Goal: Transaction & Acquisition: Download file/media

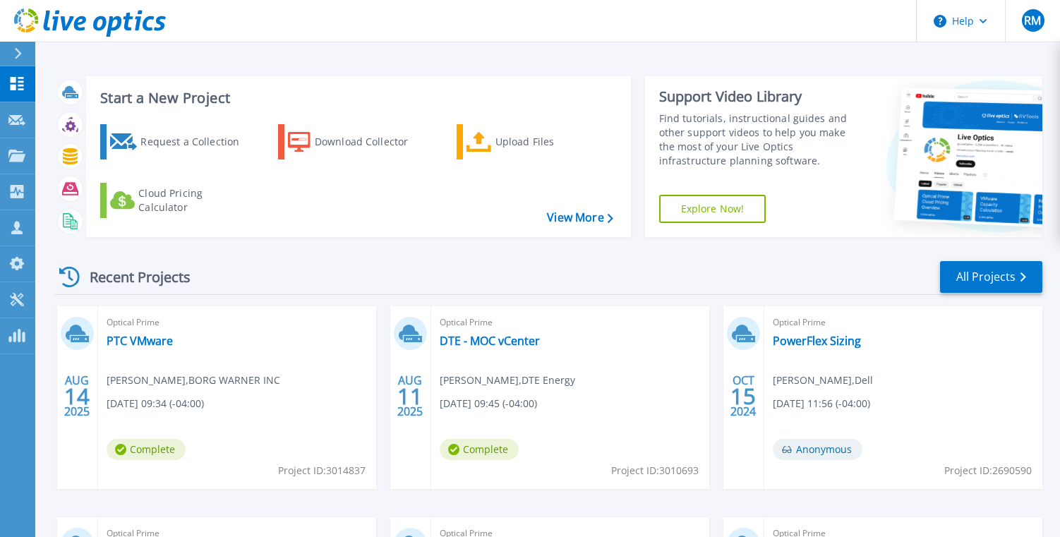
scroll to position [71, 0]
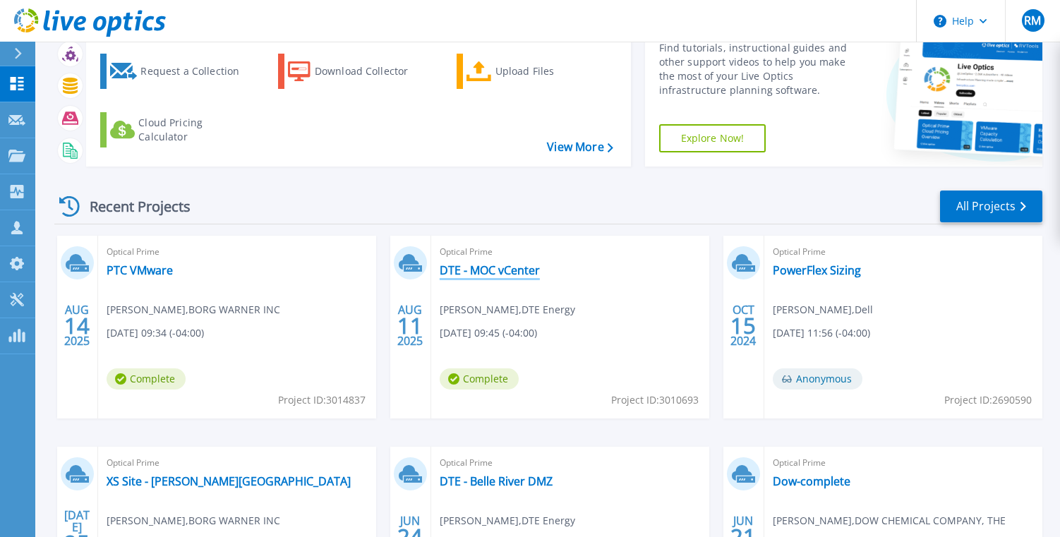
click at [510, 273] on link "DTE - MOC vCenter" at bounding box center [490, 270] width 100 height 14
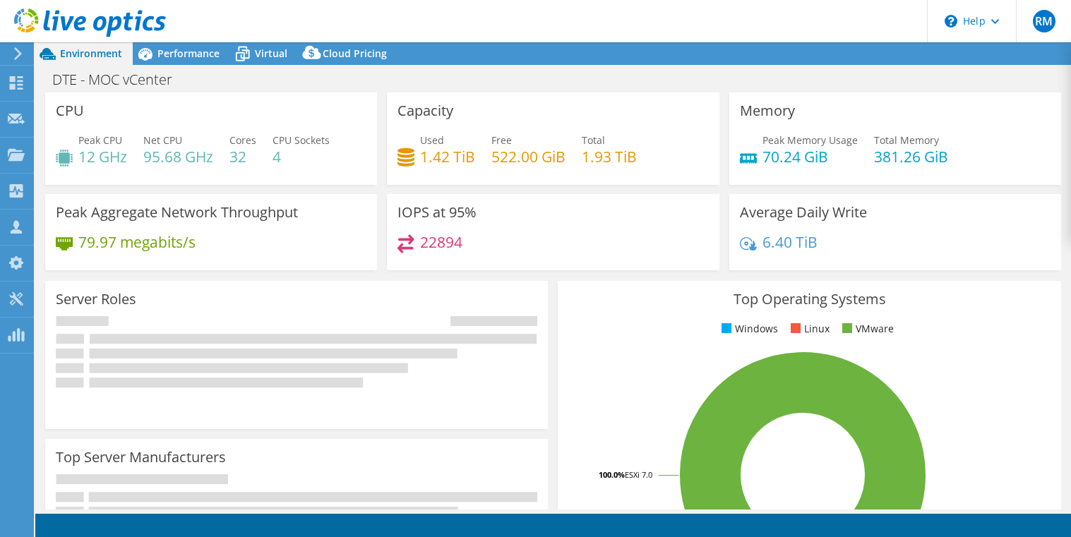
select select "USD"
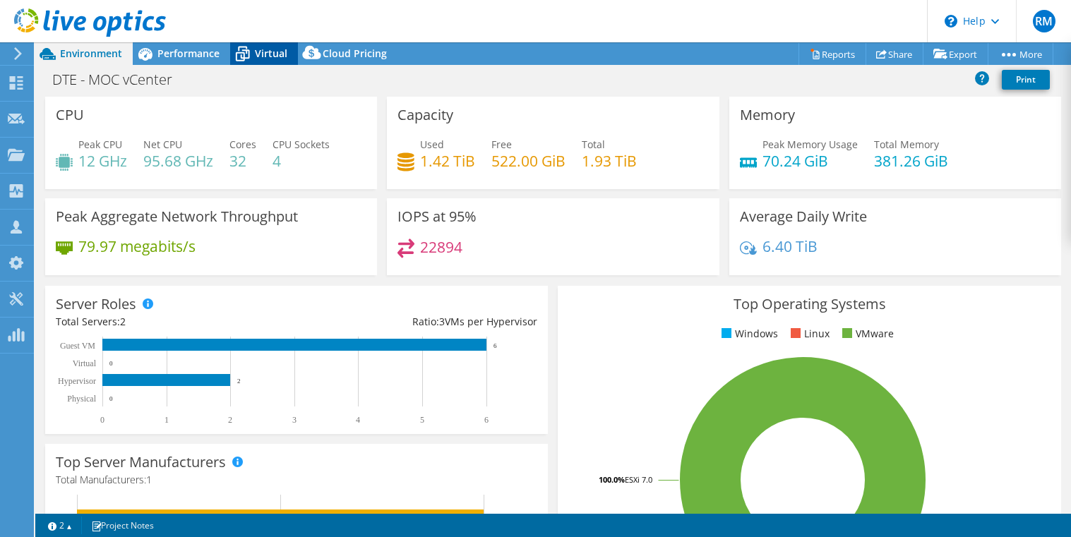
click at [253, 54] on icon at bounding box center [242, 54] width 25 height 25
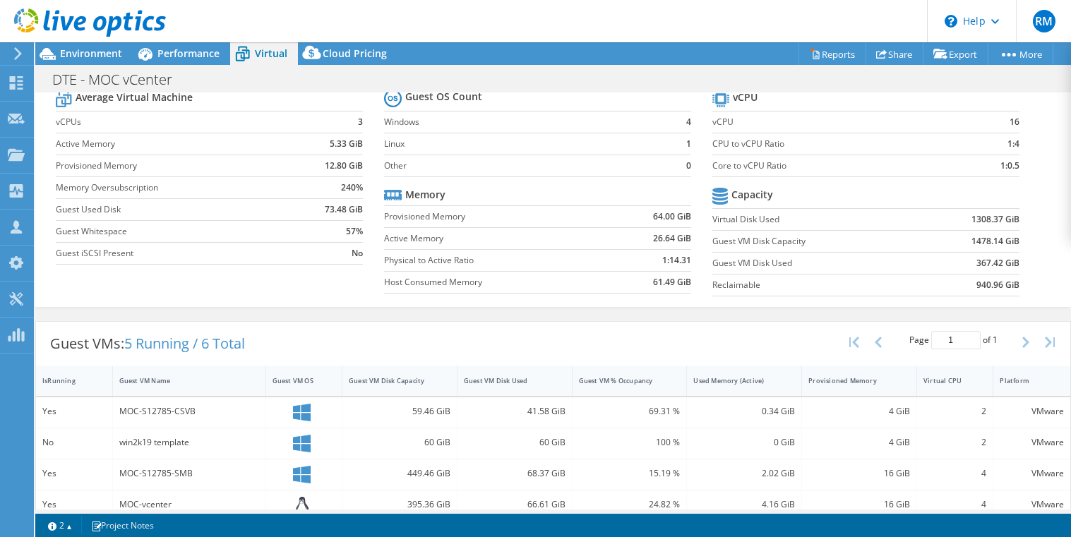
scroll to position [132, 0]
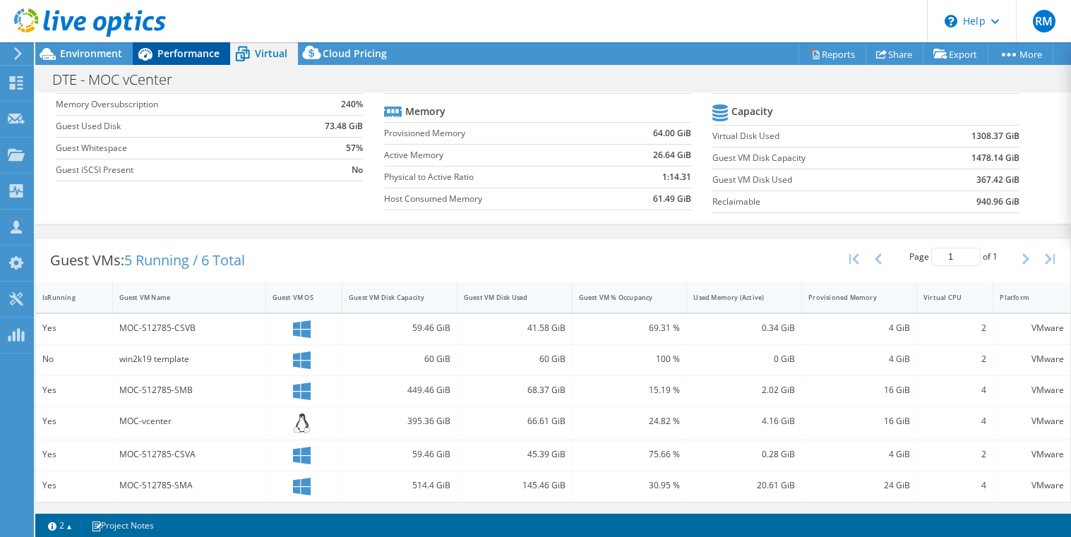
click at [210, 52] on span "Performance" at bounding box center [188, 53] width 62 height 13
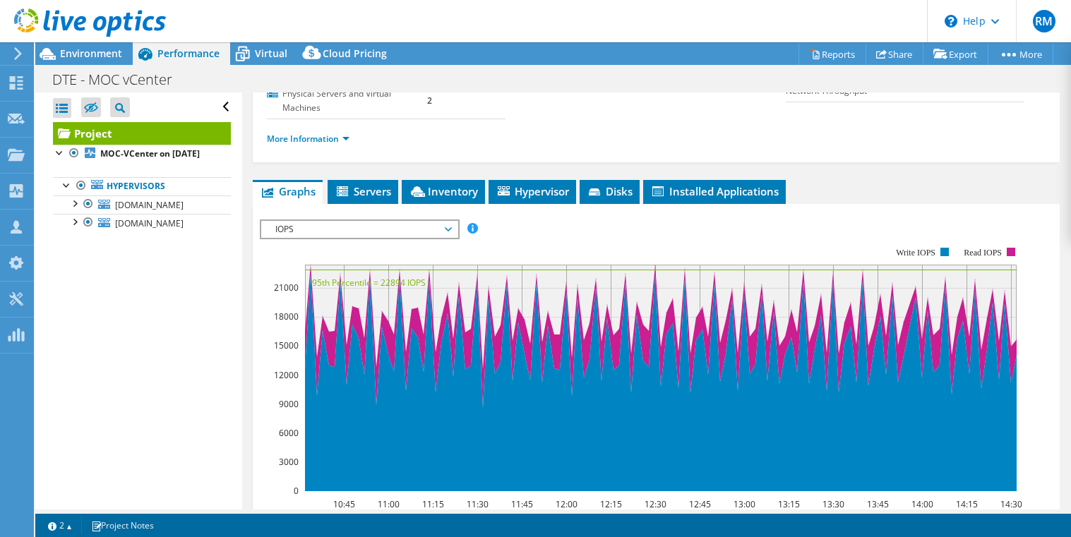
scroll to position [212, 0]
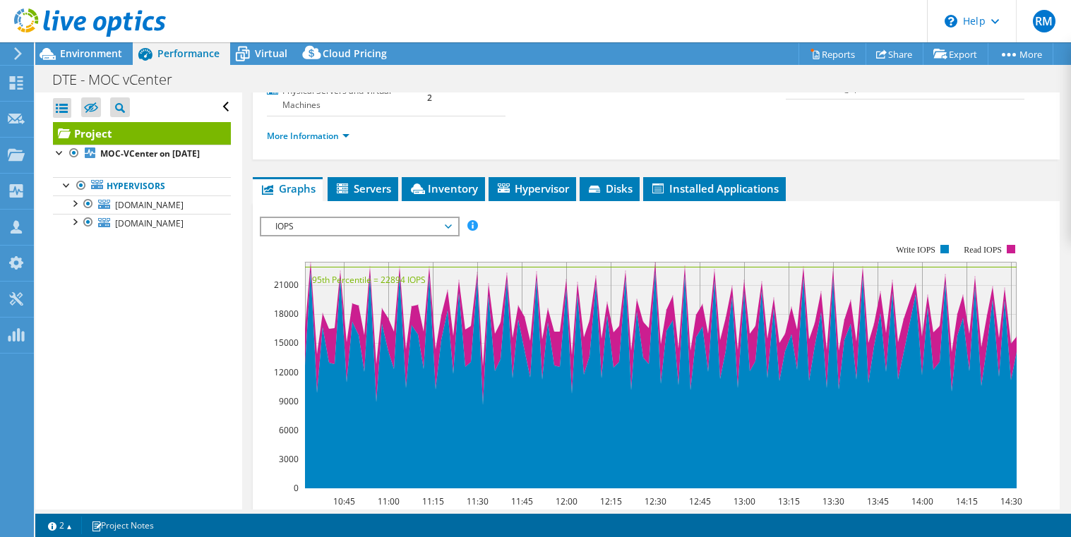
click at [429, 225] on span "IOPS" at bounding box center [358, 226] width 181 height 17
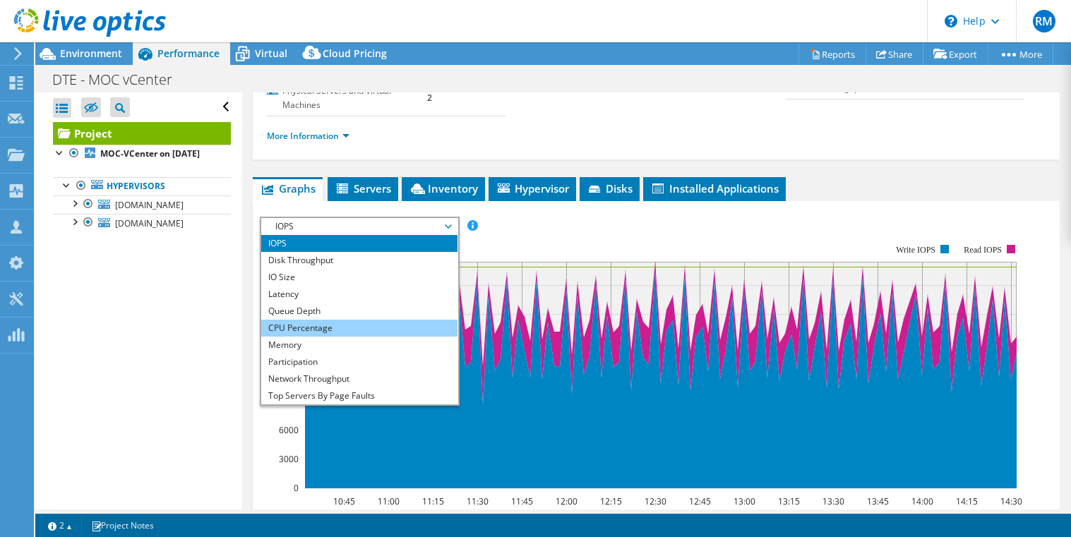
click at [346, 331] on li "CPU Percentage" at bounding box center [359, 328] width 196 height 17
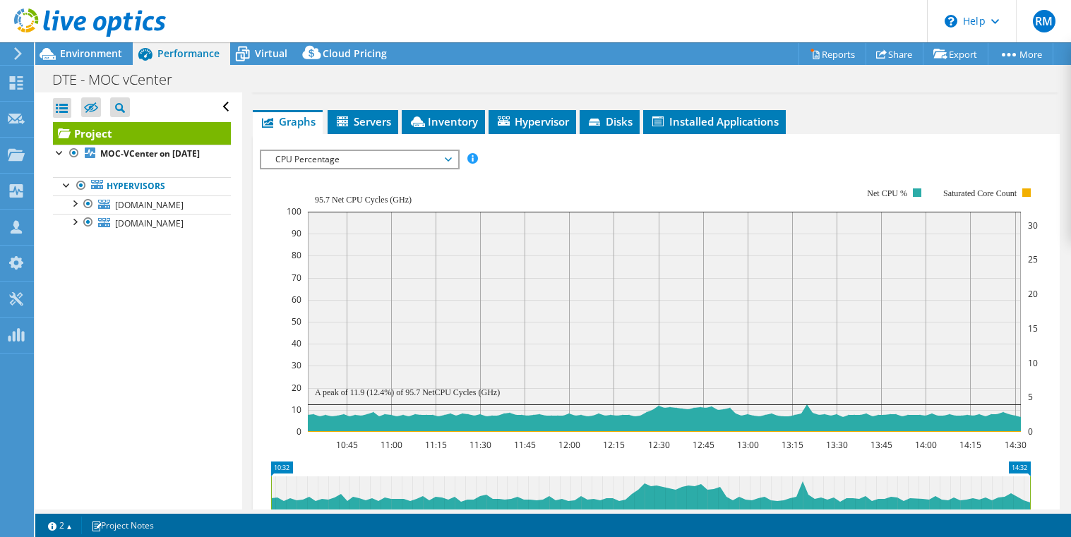
scroll to position [282, 0]
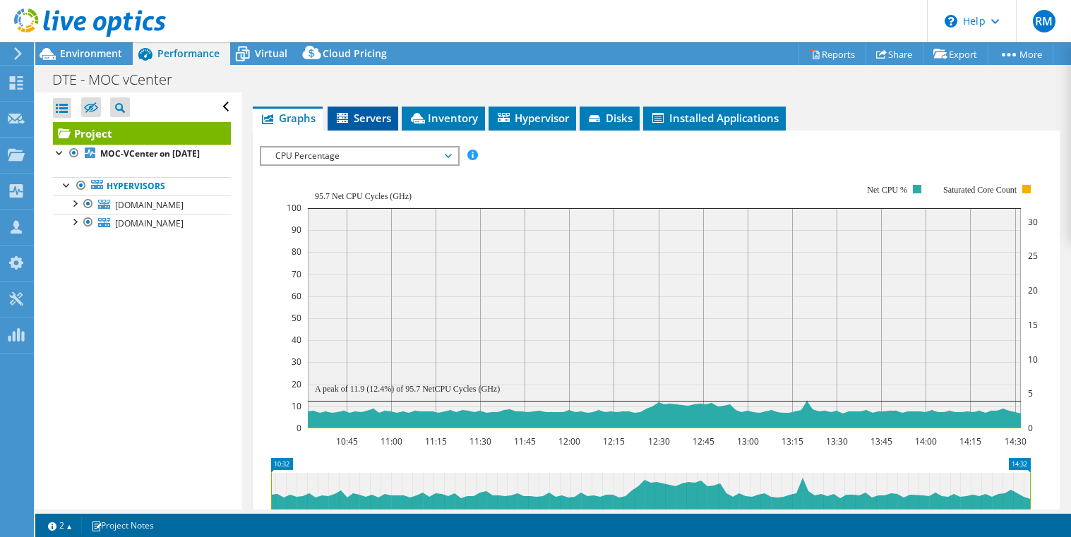
click at [366, 119] on span "Servers" at bounding box center [363, 118] width 56 height 14
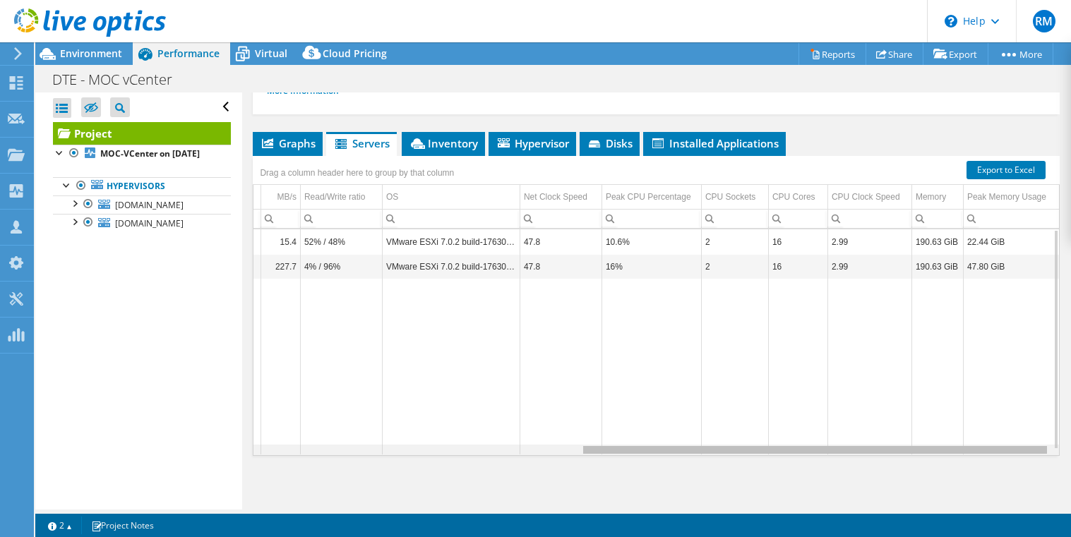
scroll to position [0, 0]
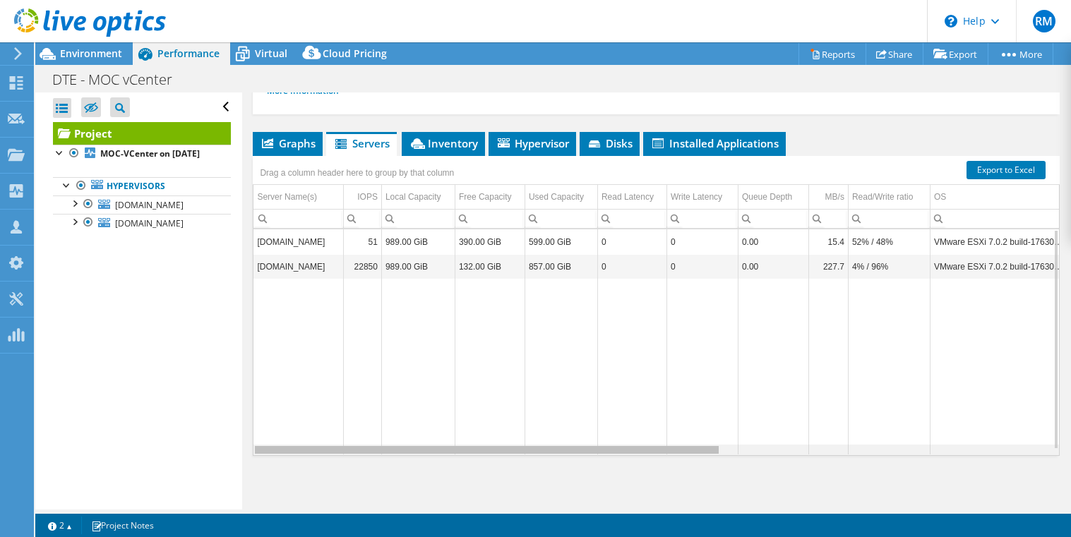
drag, startPoint x: 608, startPoint y: 453, endPoint x: 487, endPoint y: 439, distance: 121.5
click at [487, 439] on body "RM Partner Team Member Rick Milton rick.milton@ahead.com AHEAD LLC My Profile L…" at bounding box center [535, 268] width 1071 height 537
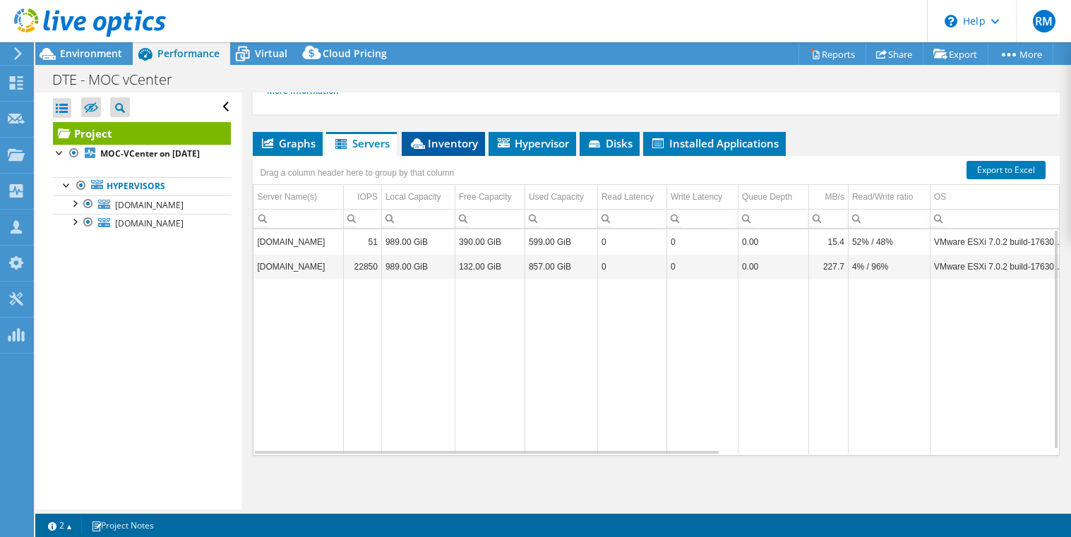
click at [481, 152] on li "Inventory" at bounding box center [443, 144] width 83 height 24
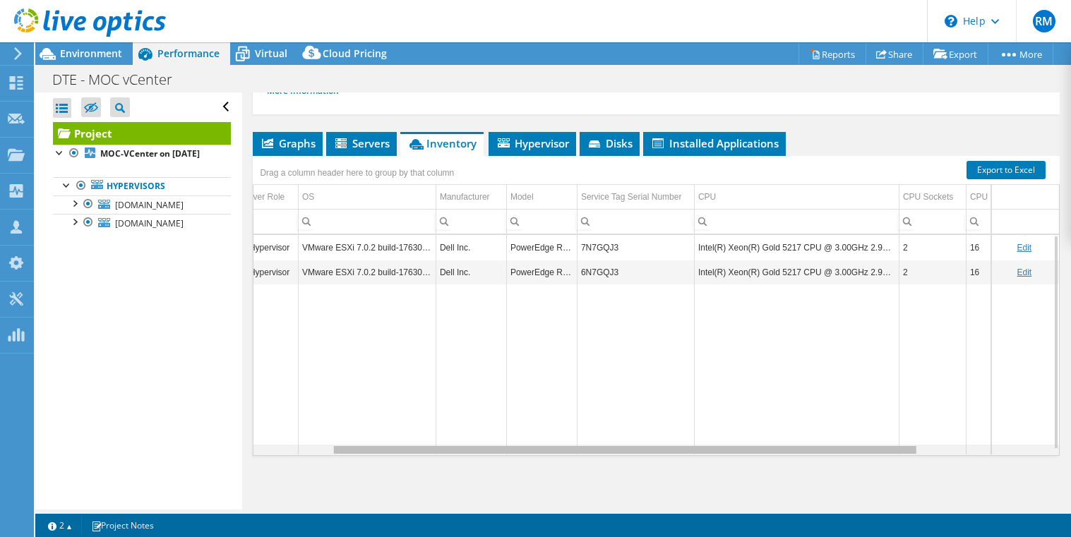
drag, startPoint x: 620, startPoint y: 451, endPoint x: 611, endPoint y: 416, distance: 36.5
click at [578, 457] on body "RM Partner Team Member Rick Milton rick.milton@ahead.com AHEAD LLC My Profile L…" at bounding box center [535, 268] width 1071 height 537
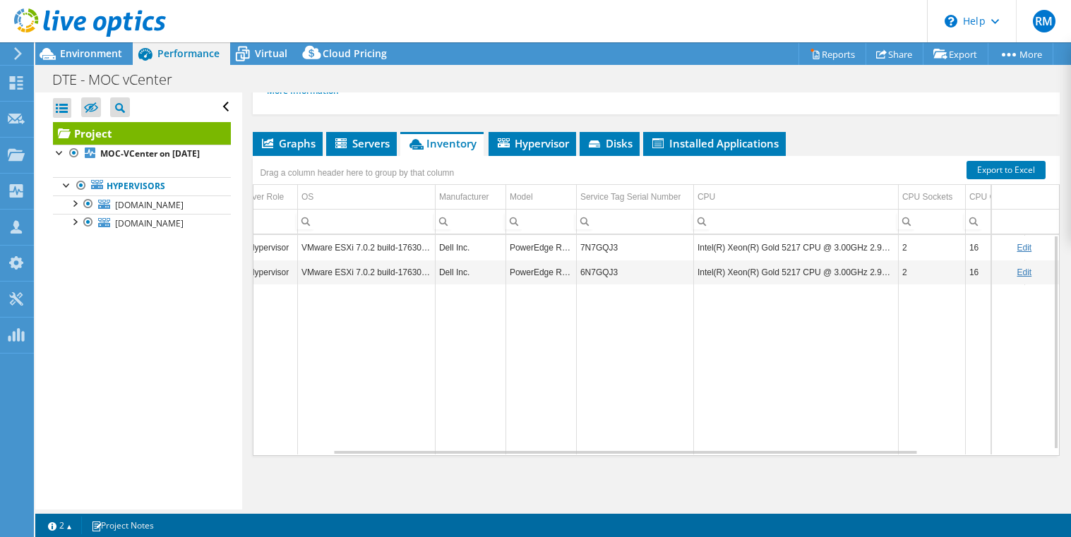
click at [799, 249] on td "Intel(R) Xeon(R) Gold 5217 CPU @ 3.00GHz 2.99 GHz" at bounding box center [795, 247] width 205 height 25
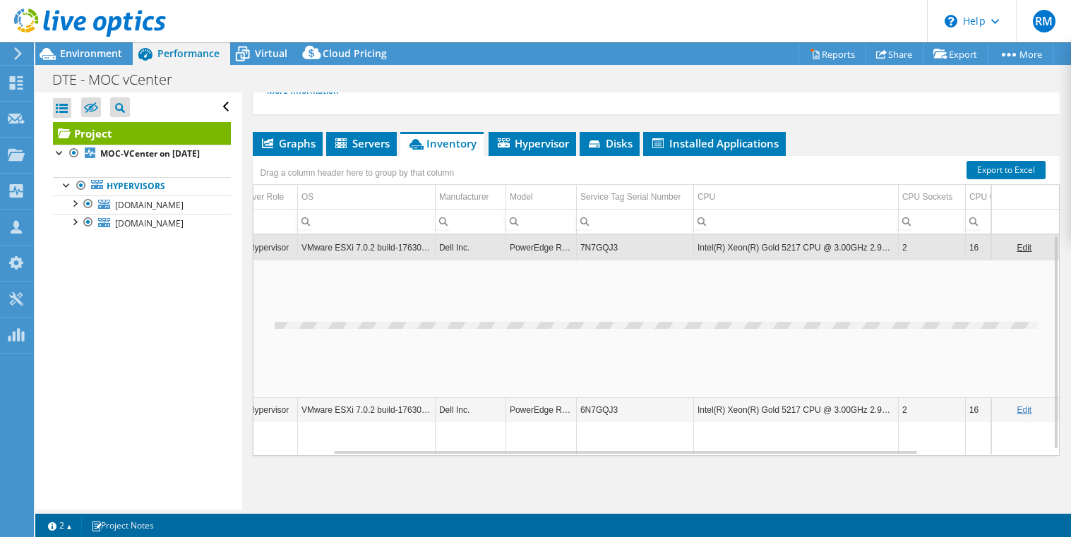
click at [799, 249] on td "Intel(R) Xeon(R) Gold 5217 CPU @ 3.00GHz 2.99 GHz" at bounding box center [795, 247] width 205 height 25
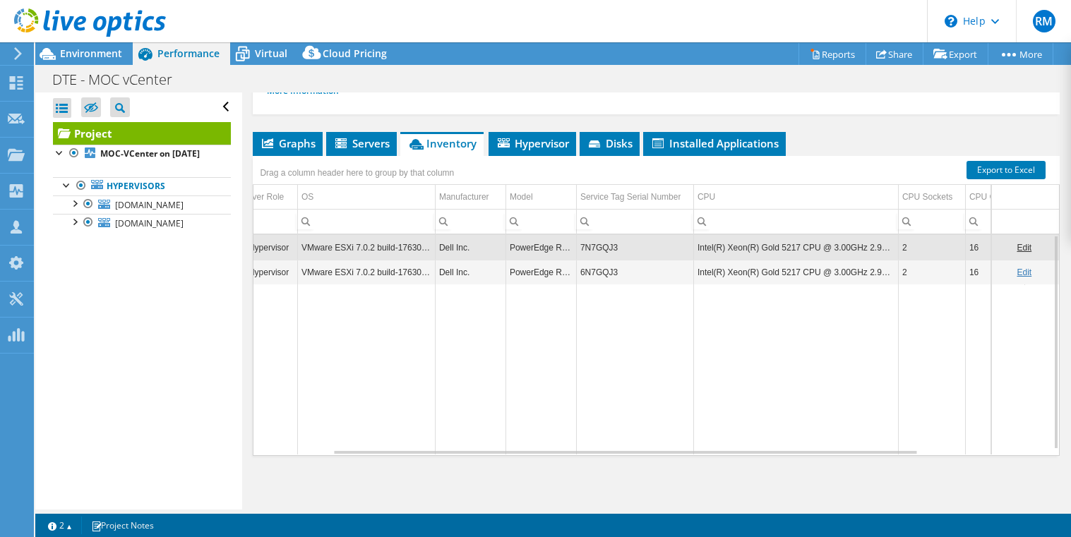
click at [799, 249] on td "Intel(R) Xeon(R) Gold 5217 CPU @ 3.00GHz 2.99 GHz" at bounding box center [795, 247] width 205 height 25
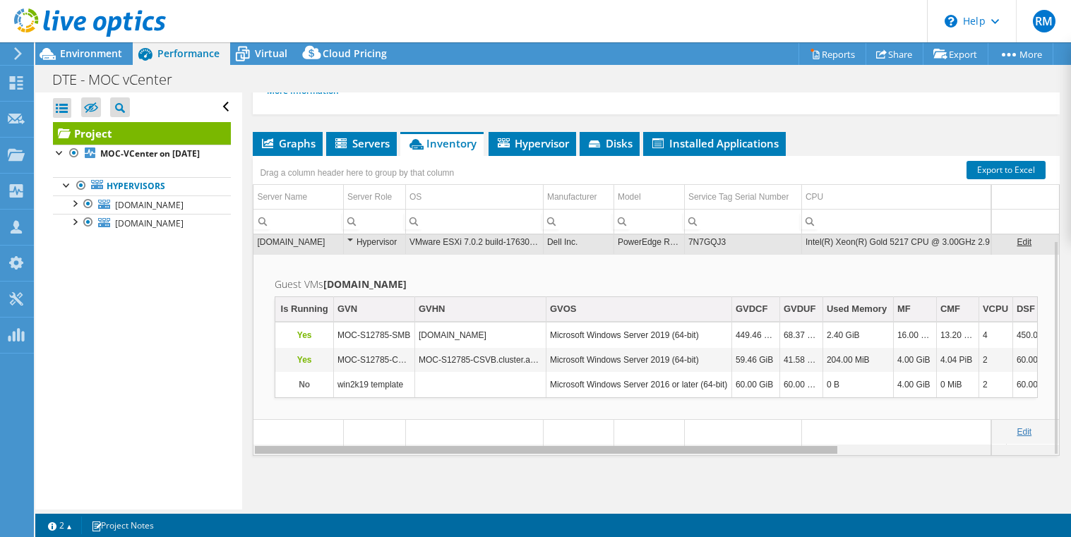
drag, startPoint x: 561, startPoint y: 453, endPoint x: 450, endPoint y: 453, distance: 111.6
click at [450, 453] on body "RM Partner Team Member Rick Milton rick.milton@ahead.com AHEAD LLC My Profile L…" at bounding box center [535, 268] width 1071 height 537
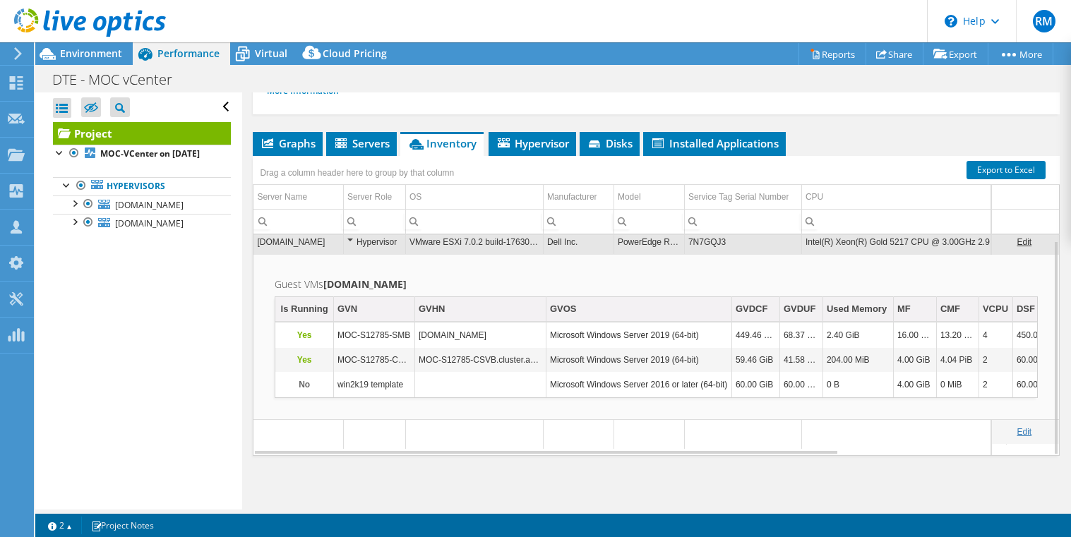
drag, startPoint x: 842, startPoint y: 124, endPoint x: 555, endPoint y: 114, distance: 287.5
click at [842, 124] on div "Project Details Prepared for: Andrew Swindler, andrew.swindler@dteenergy.com Ac…" at bounding box center [656, 172] width 828 height 674
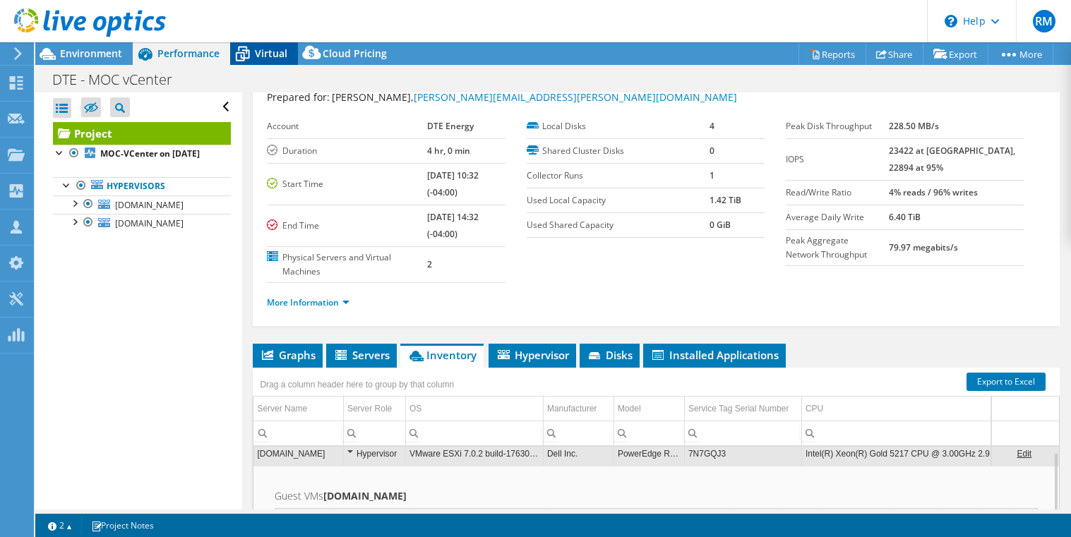
click at [265, 54] on span "Virtual" at bounding box center [271, 53] width 32 height 13
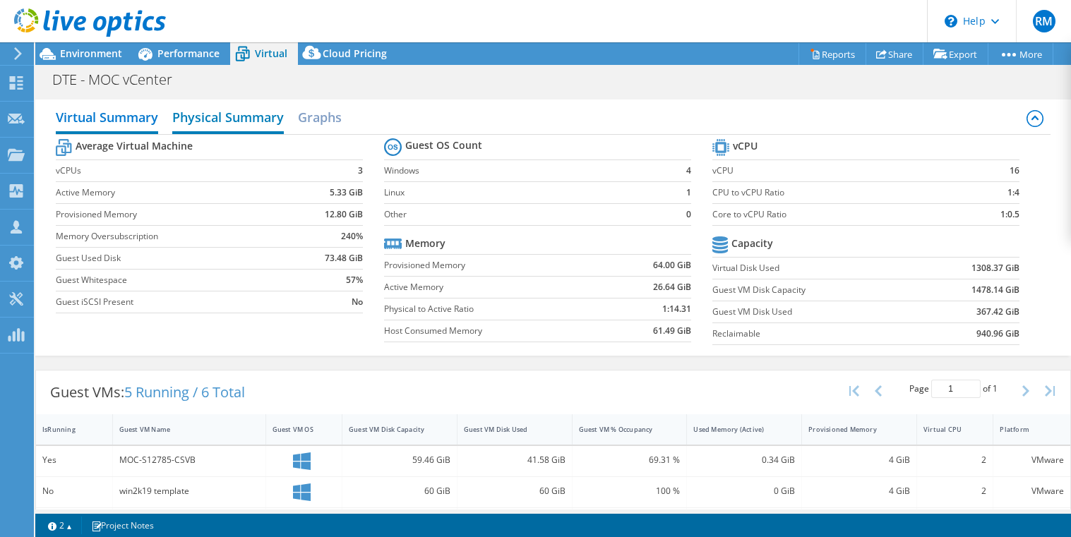
click at [217, 122] on h2 "Physical Summary" at bounding box center [228, 118] width 112 height 31
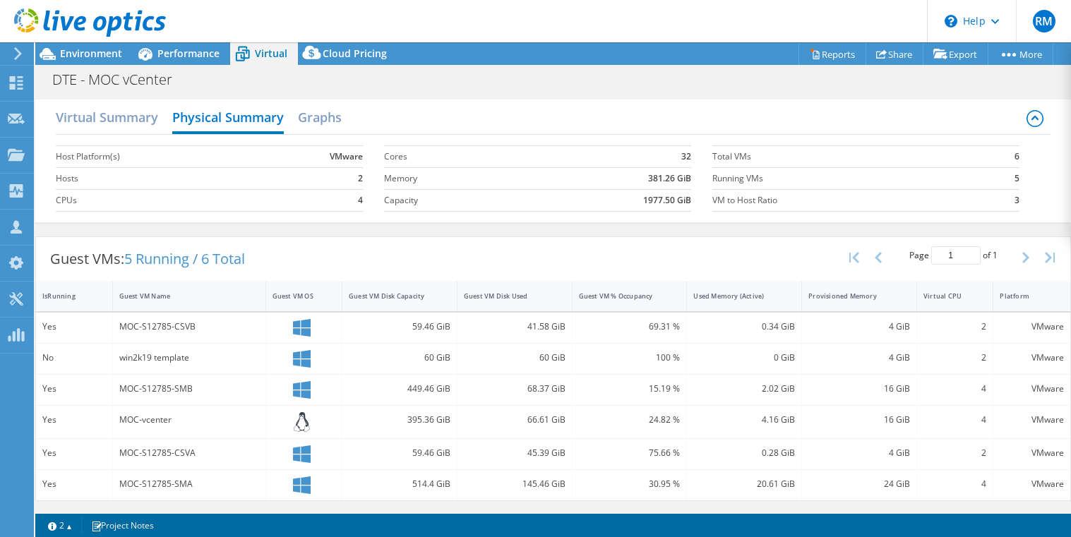
drag, startPoint x: 652, startPoint y: 107, endPoint x: 610, endPoint y: 128, distance: 46.4
click at [652, 107] on div "Virtual Summary Physical Summary Graphs" at bounding box center [553, 119] width 994 height 32
click at [675, 106] on div "Virtual Summary Physical Summary Graphs" at bounding box center [553, 119] width 994 height 32
click at [136, 123] on h2 "Virtual Summary" at bounding box center [107, 118] width 102 height 31
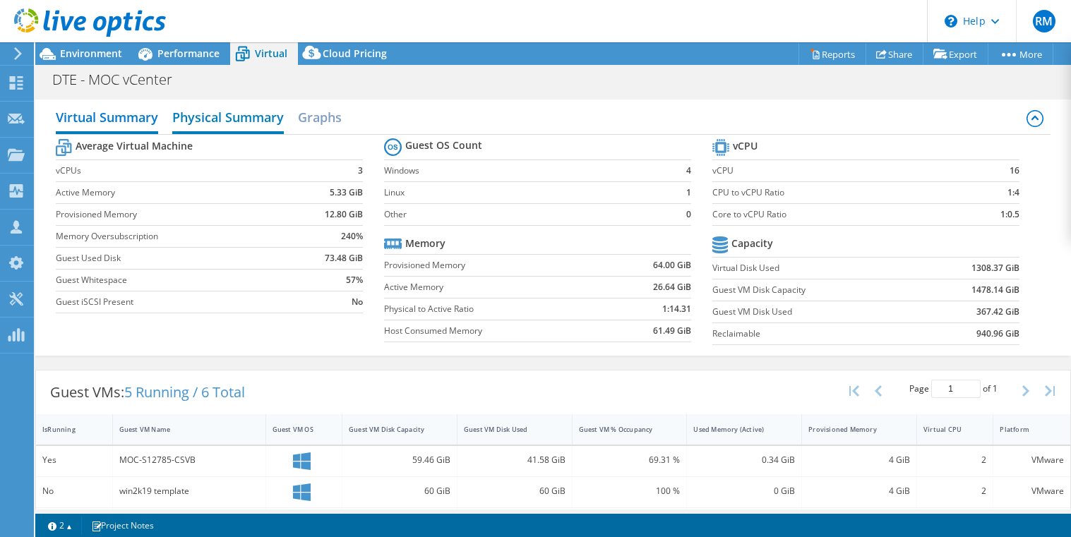
click at [222, 121] on h2 "Physical Summary" at bounding box center [228, 118] width 112 height 31
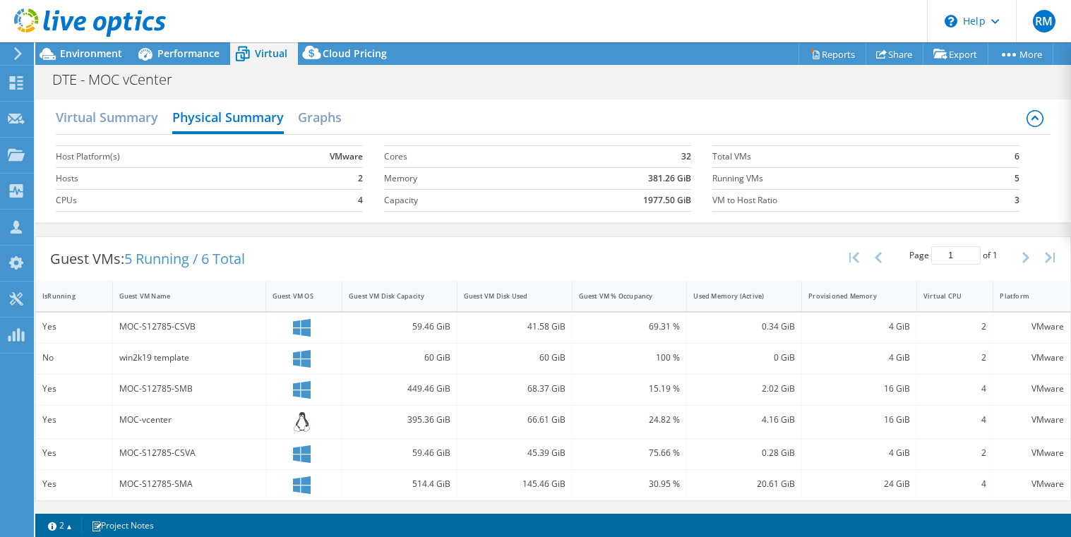
click at [730, 102] on div "Virtual Summary Physical Summary Graphs Host Platform(s) VMware Hosts 2 CPUs 4 …" at bounding box center [553, 161] width 1036 height 123
click at [88, 116] on h2 "Virtual Summary" at bounding box center [107, 118] width 102 height 31
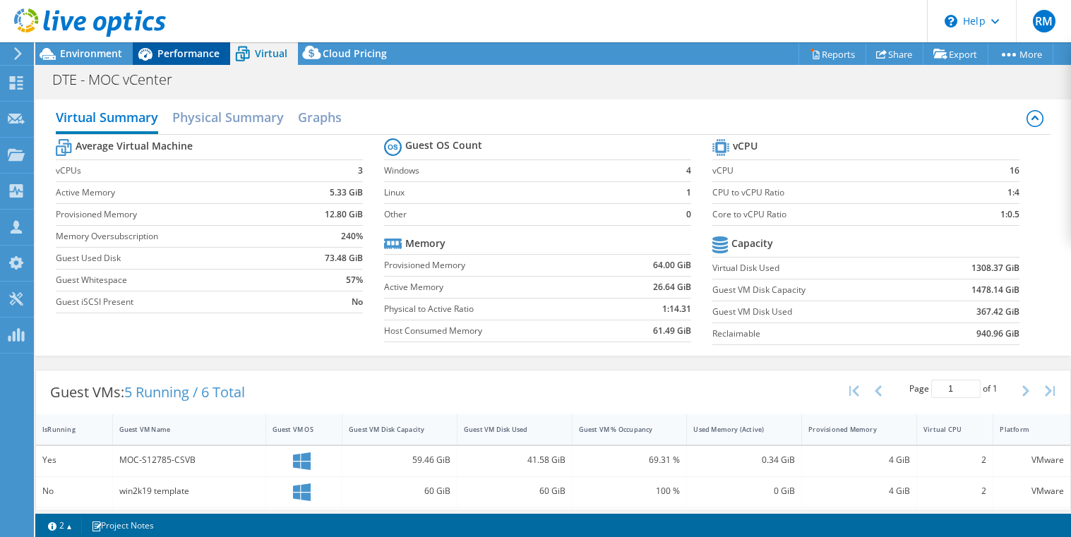
click at [197, 49] on span "Performance" at bounding box center [188, 53] width 62 height 13
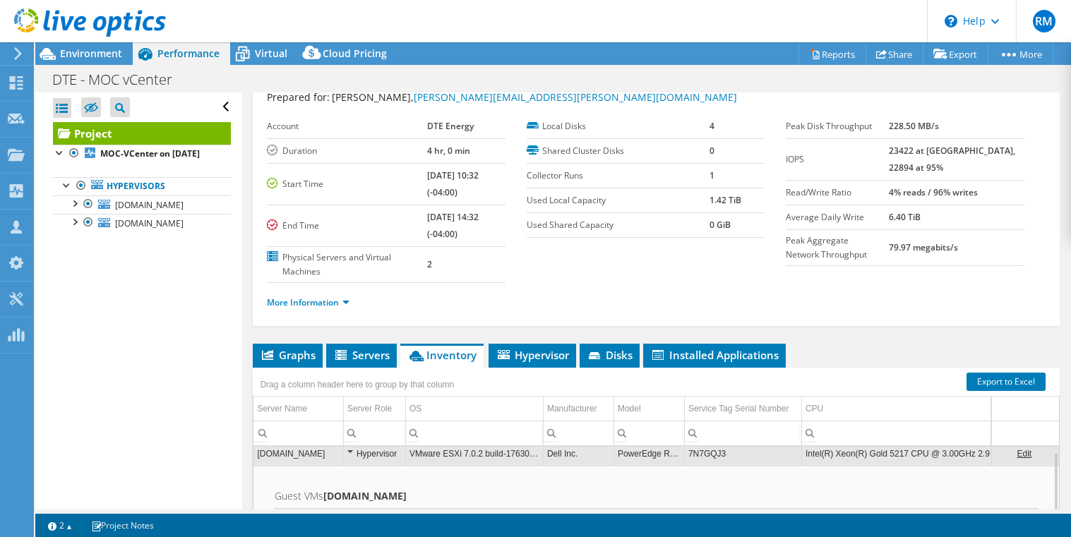
click at [181, 358] on div "Open All Close All Hide Excluded Nodes Project Tree Filter" at bounding box center [138, 300] width 206 height 417
drag, startPoint x: 683, startPoint y: 83, endPoint x: 676, endPoint y: 146, distance: 63.2
click at [683, 83] on div "DTE - MOC vCenter Print" at bounding box center [553, 79] width 1036 height 26
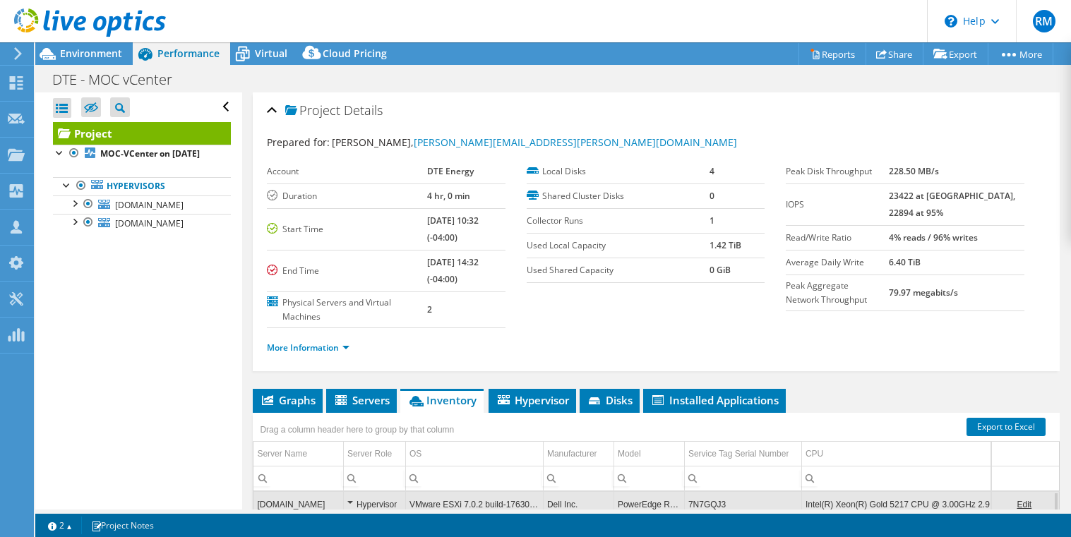
click at [199, 330] on div "Open All Close All Hide Excluded Nodes Project Tree Filter" at bounding box center [138, 300] width 206 height 417
click at [274, 57] on span "Virtual" at bounding box center [271, 53] width 32 height 13
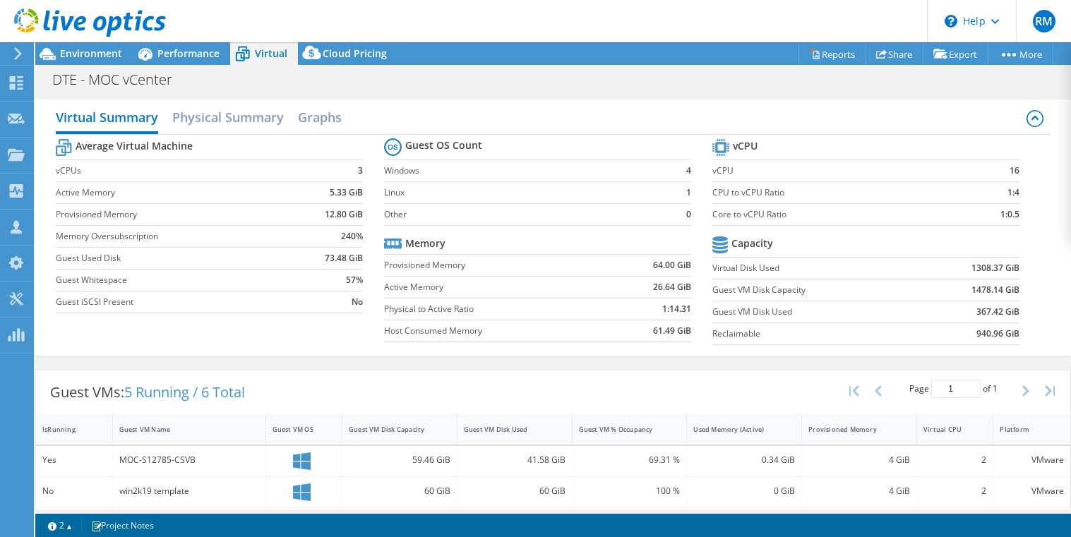
click at [657, 263] on b "64.00 GiB" at bounding box center [672, 265] width 38 height 14
click at [653, 333] on b "61.49 GiB" at bounding box center [672, 331] width 38 height 14
click at [659, 283] on b "26.64 GiB" at bounding box center [672, 287] width 38 height 14
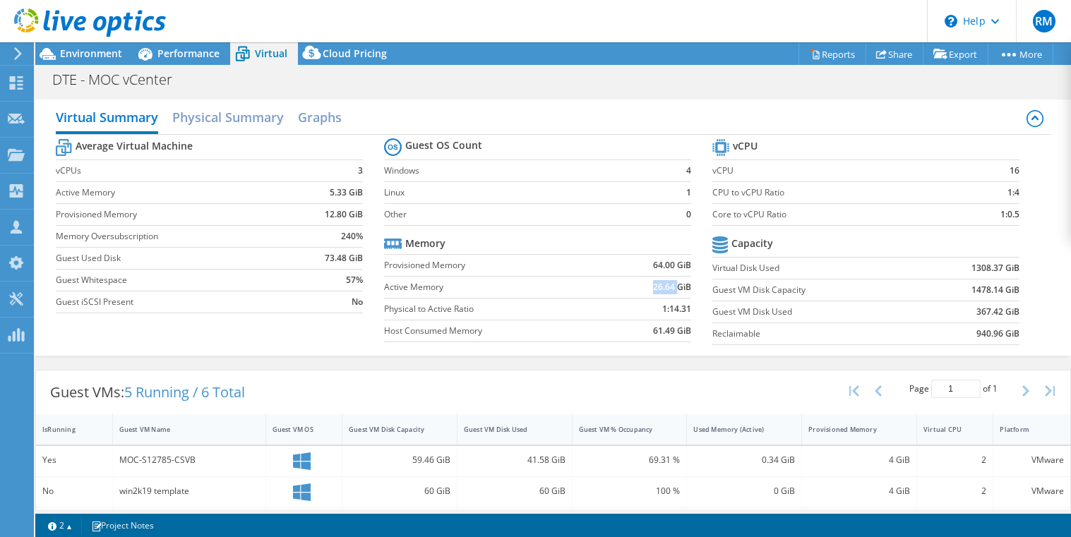
click at [659, 283] on b "26.64 GiB" at bounding box center [672, 287] width 38 height 14
click at [863, 25] on header "RM Partner Team Member Rick Milton rick.milton@ahead.com AHEAD LLC My Profile L…" at bounding box center [535, 21] width 1071 height 42
click at [177, 52] on span "Performance" at bounding box center [188, 53] width 62 height 13
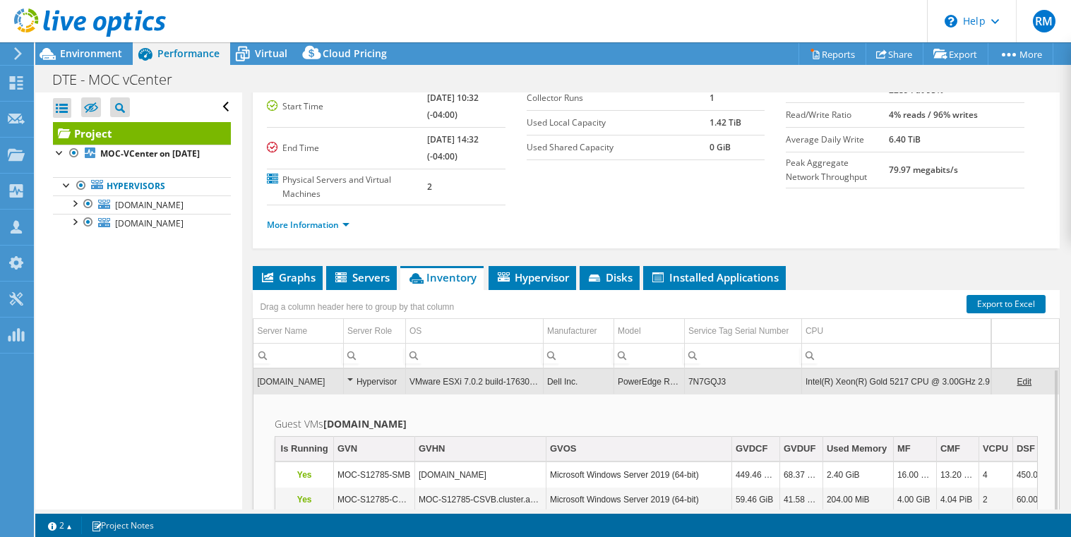
scroll to position [257, 0]
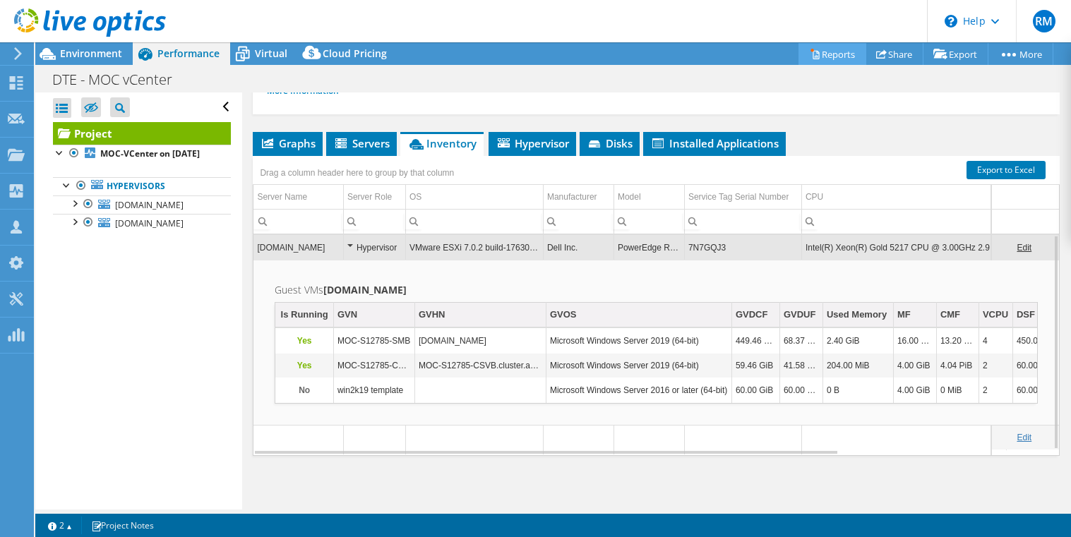
click at [810, 53] on link "Reports" at bounding box center [833, 54] width 68 height 22
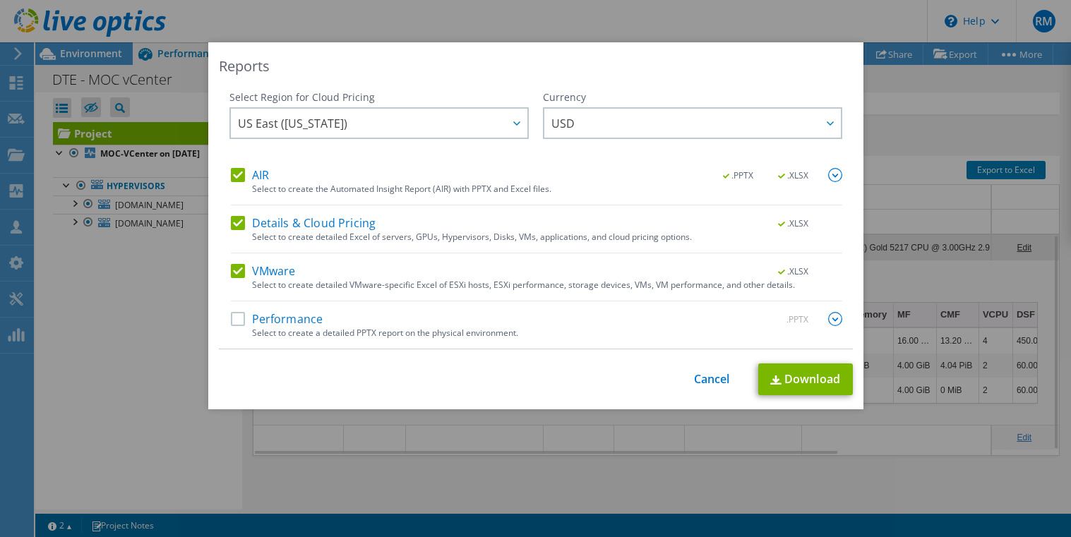
click at [232, 320] on label "Performance" at bounding box center [277, 319] width 92 height 14
click at [0, 0] on input "Performance" at bounding box center [0, 0] width 0 height 0
click at [231, 226] on label "Details & Cloud Pricing" at bounding box center [303, 223] width 145 height 14
click at [0, 0] on input "Details & Cloud Pricing" at bounding box center [0, 0] width 0 height 0
click at [231, 171] on label "AIR" at bounding box center [250, 175] width 38 height 14
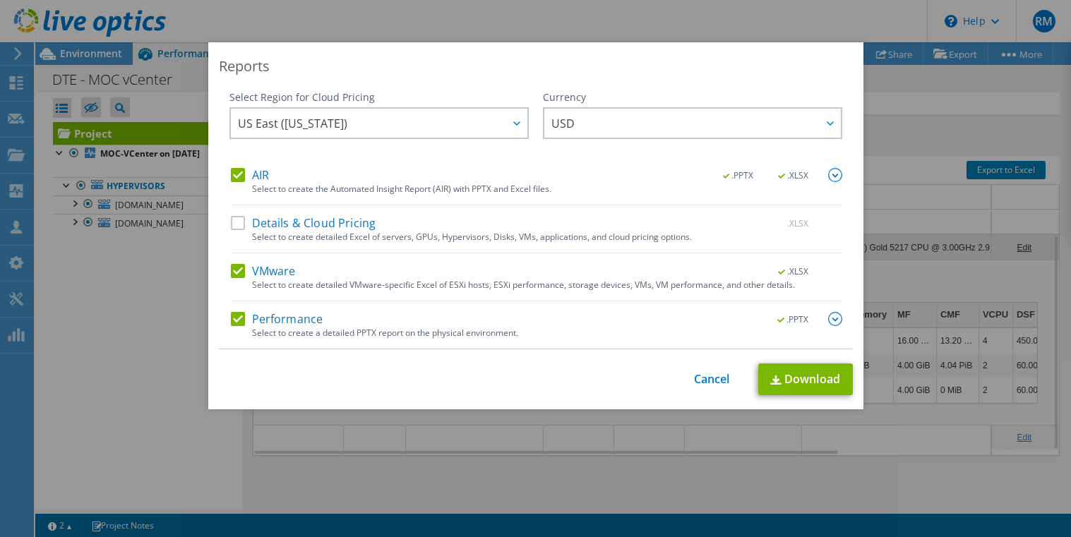
click at [0, 0] on input "AIR" at bounding box center [0, 0] width 0 height 0
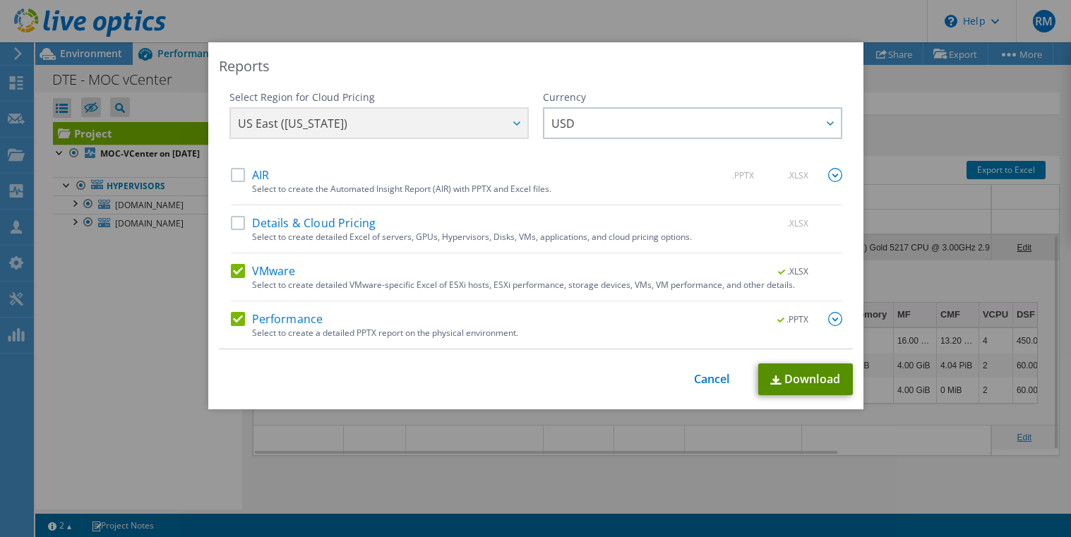
click at [793, 372] on link "Download" at bounding box center [805, 380] width 95 height 32
drag, startPoint x: 918, startPoint y: 491, endPoint x: 815, endPoint y: 233, distance: 277.3
click at [918, 491] on div "Reports Select Region for Cloud Pricing Asia Pacific (Hong Kong) Asia Pacific (…" at bounding box center [535, 268] width 1071 height 453
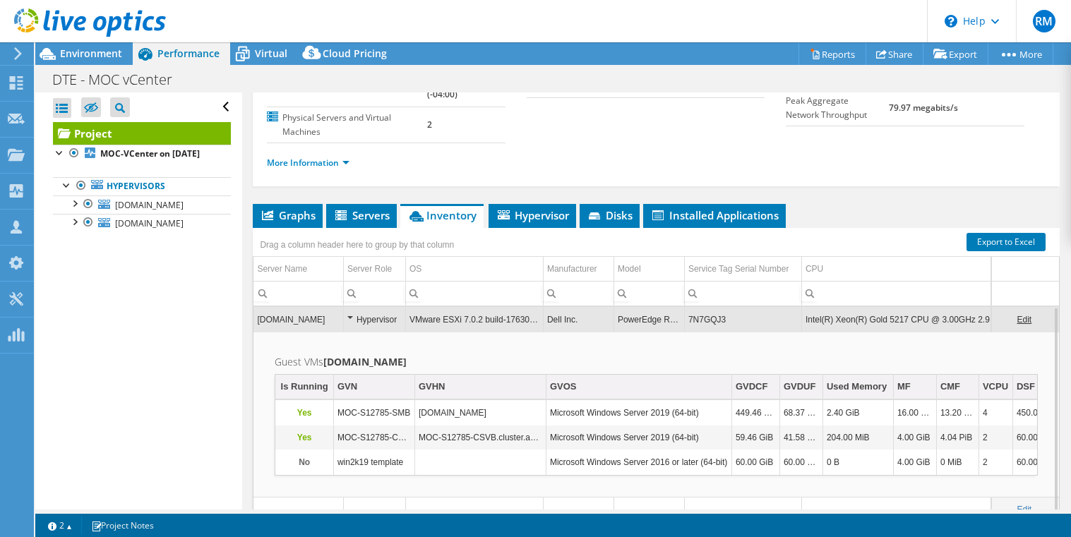
scroll to position [116, 0]
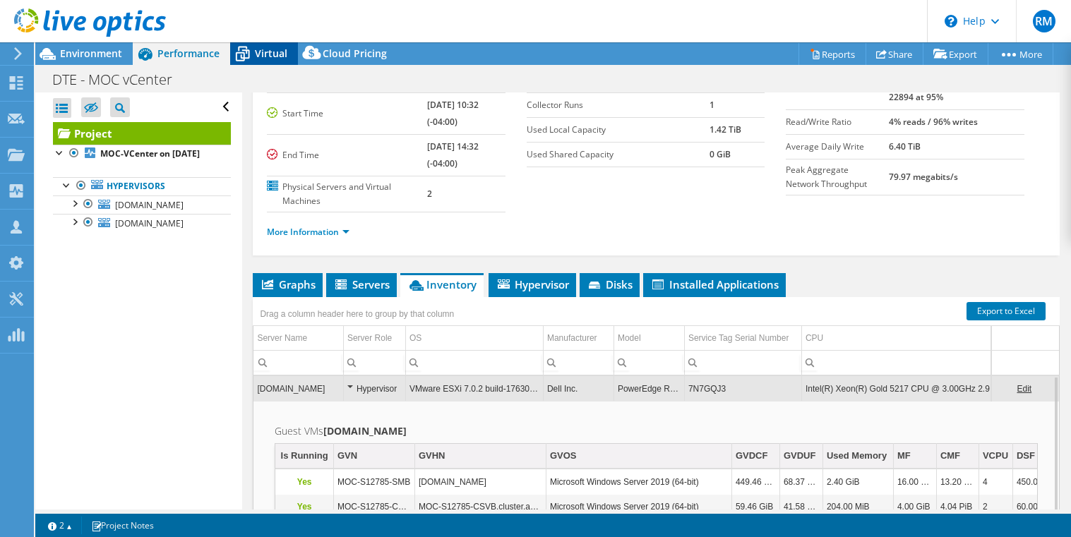
click at [268, 51] on span "Virtual" at bounding box center [271, 53] width 32 height 13
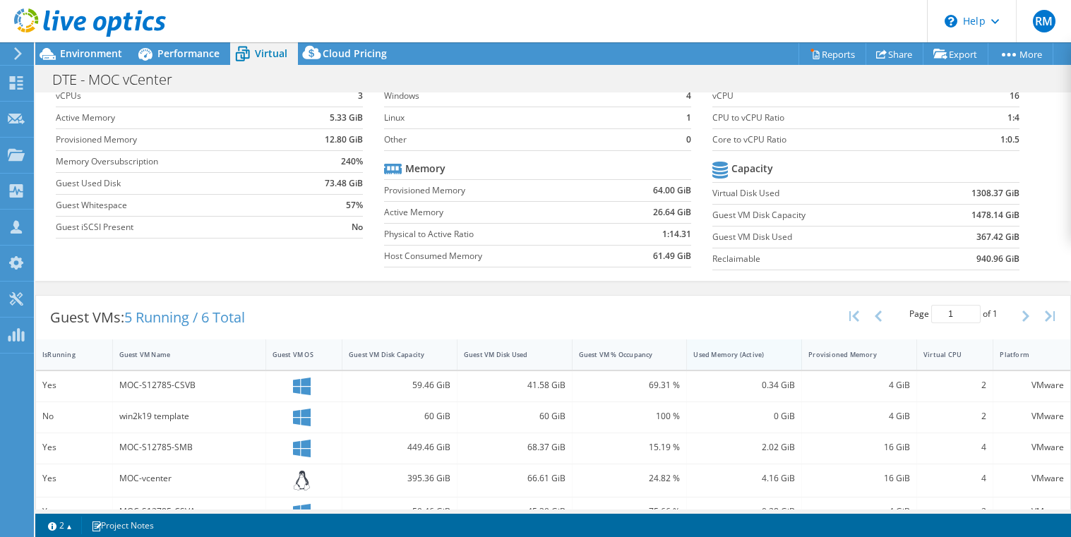
scroll to position [132, 0]
